Goal: Transaction & Acquisition: Purchase product/service

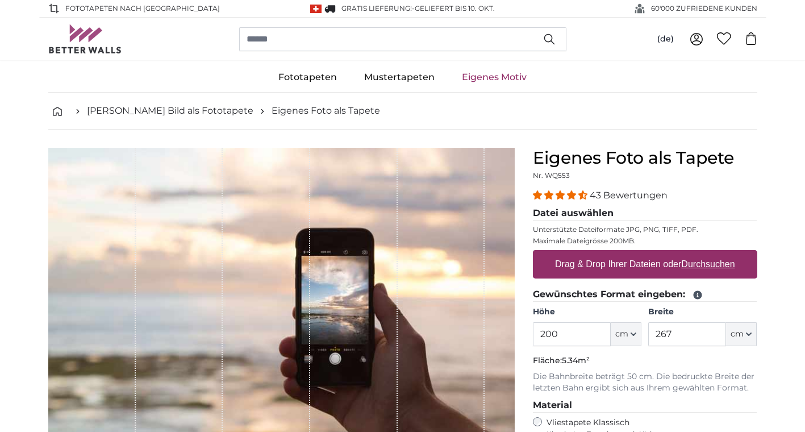
drag, startPoint x: 577, startPoint y: 335, endPoint x: 500, endPoint y: 330, distance: 78.0
click at [500, 330] on product-detail "Abbrechen Bild zuschneiden Bahnen ausblenden Eigenes Foto als Tapete Nr. WQ553 …" at bounding box center [403, 395] width 728 height 530
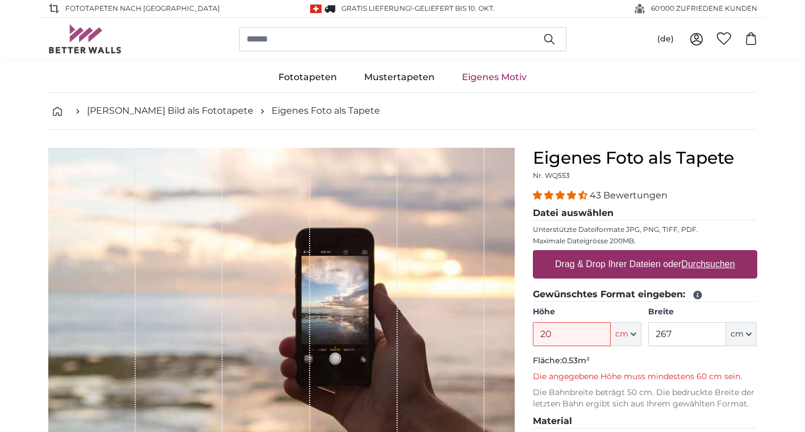
type input "20"
drag, startPoint x: 678, startPoint y: 339, endPoint x: 624, endPoint y: 336, distance: 54.0
click at [624, 336] on div "Höhe 20 ft cm Centimeter (cm) Inches (inch) Feet (ft. in.) Breite 267 ft cm Cen…" at bounding box center [645, 326] width 225 height 40
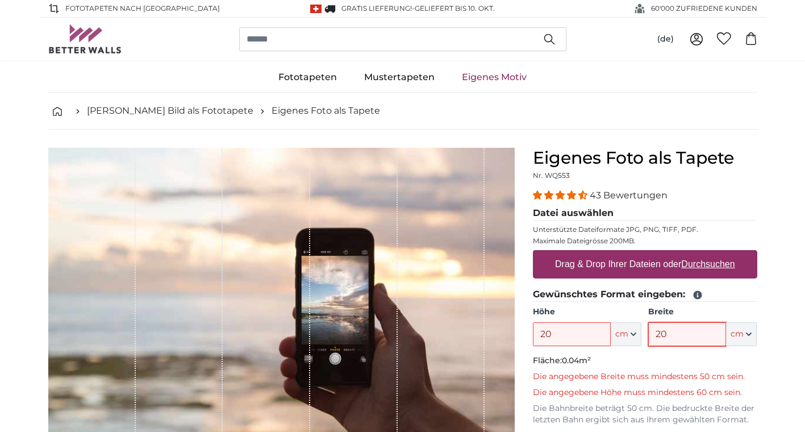
type input "20"
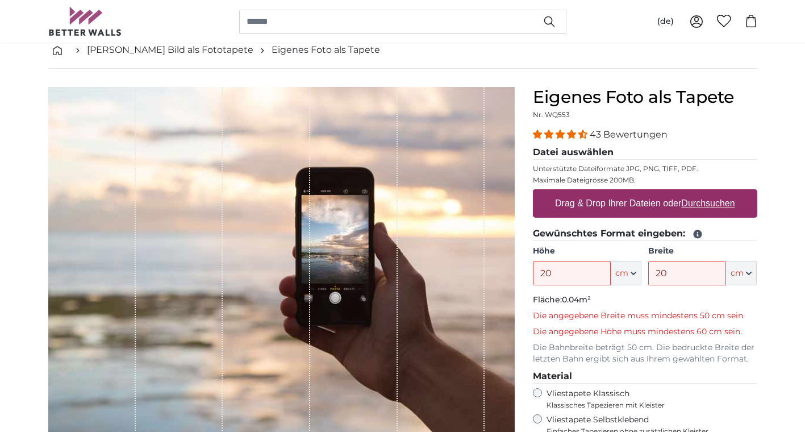
scroll to position [61, 0]
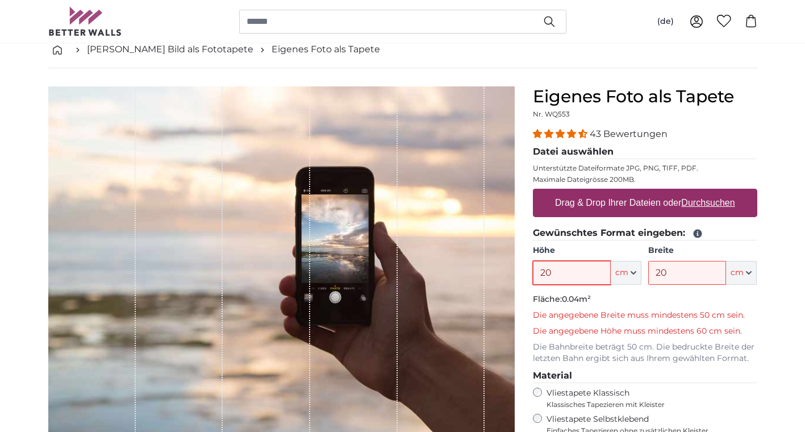
drag, startPoint x: 570, startPoint y: 275, endPoint x: 510, endPoint y: 282, distance: 59.5
click at [510, 282] on product-detail "Abbrechen Bild zuschneiden Bahnen ausblenden Eigenes Foto als Tapete Nr. WQ553 …" at bounding box center [403, 349] width 728 height 562
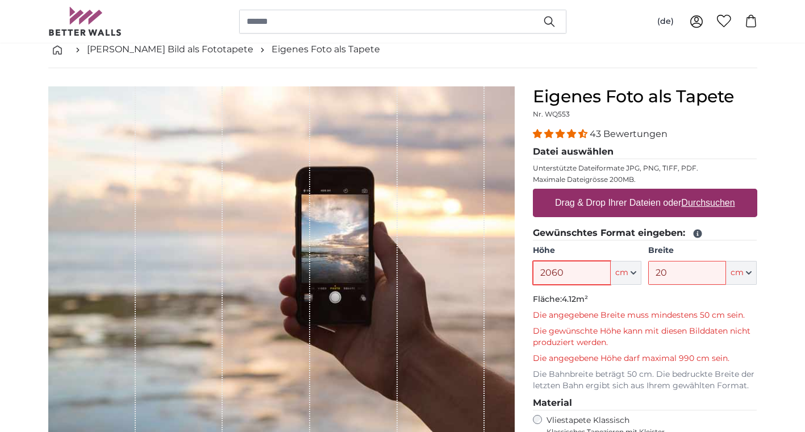
drag, startPoint x: 581, startPoint y: 275, endPoint x: 467, endPoint y: 273, distance: 114.3
click at [467, 273] on product-detail "Abbrechen Bild zuschneiden Bahnen ausblenden Eigenes Foto als Tapete Nr. WQ553 …" at bounding box center [403, 362] width 728 height 589
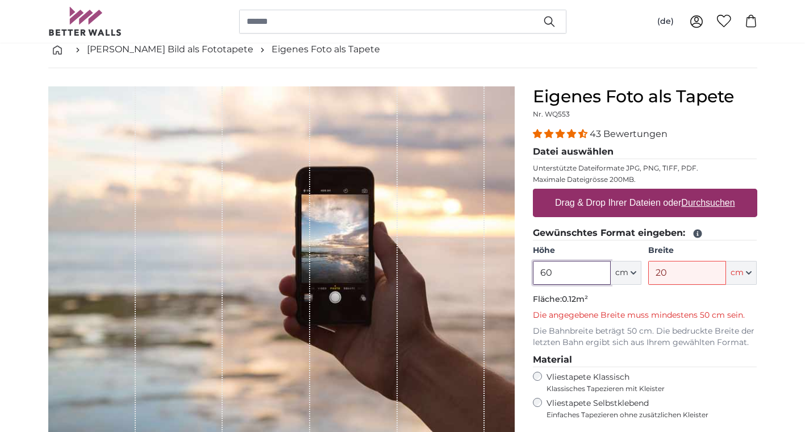
type input "60"
drag, startPoint x: 665, startPoint y: 273, endPoint x: 594, endPoint y: 271, distance: 71.1
click at [594, 271] on div "Höhe 60 ft cm Centimeter (cm) Inches (inch) Feet (ft. in.) Breite 20 ft cm Cent…" at bounding box center [645, 265] width 225 height 40
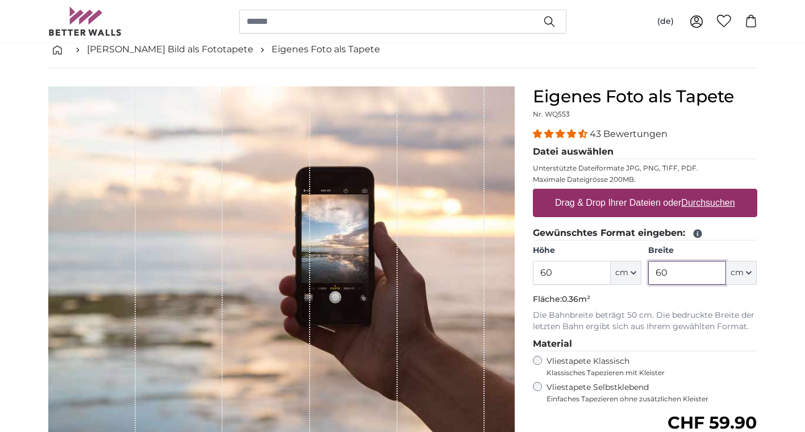
type input "60"
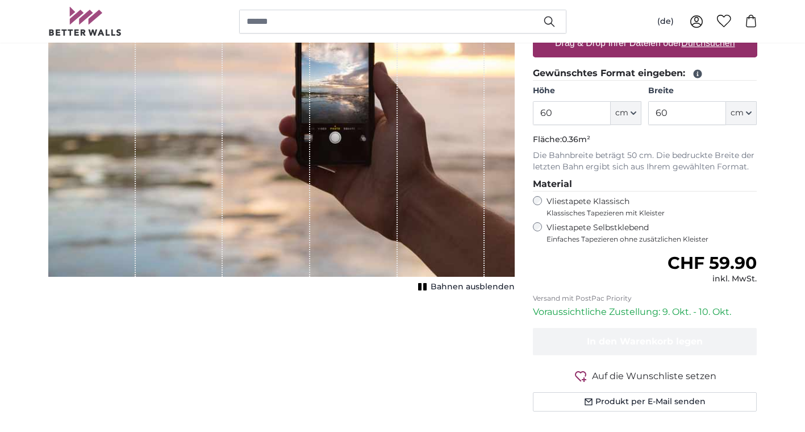
scroll to position [254, 0]
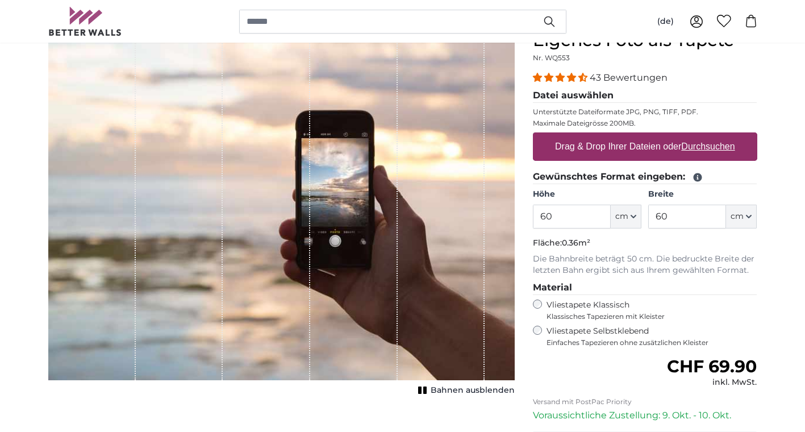
scroll to position [109, 0]
